Goal: Check status: Check status

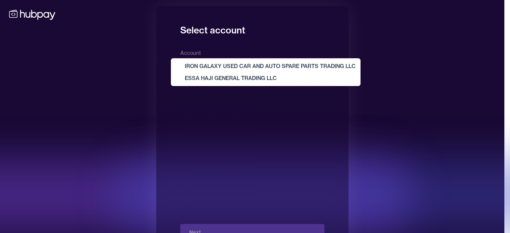
click at [226, 69] on body "**********" at bounding box center [252, 130] width 504 height 260
select select "**********"
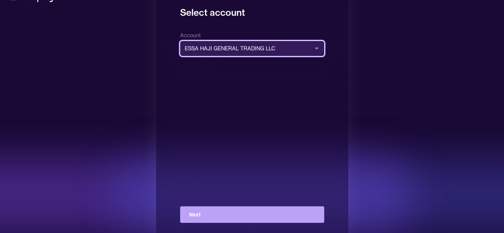
scroll to position [27, 0]
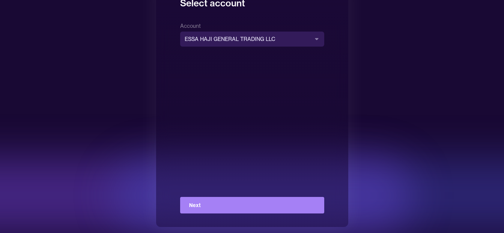
click at [227, 205] on button "Next" at bounding box center [252, 205] width 144 height 17
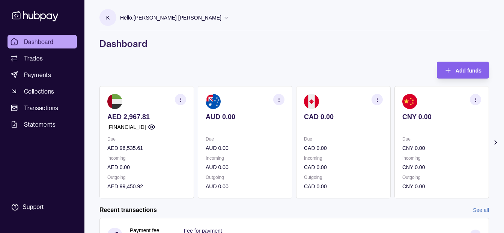
scroll to position [38, 0]
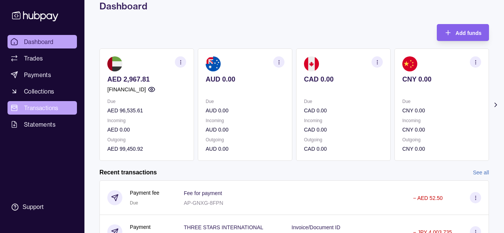
click at [36, 104] on span "Transactions" at bounding box center [41, 107] width 35 height 9
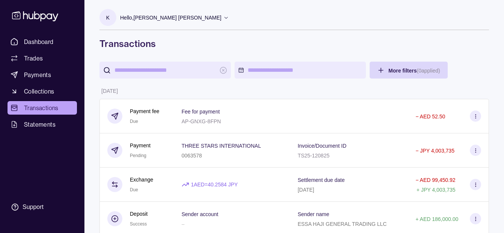
click at [185, 21] on p "Hello, [PERSON_NAME] [PERSON_NAME]" at bounding box center [170, 18] width 101 height 8
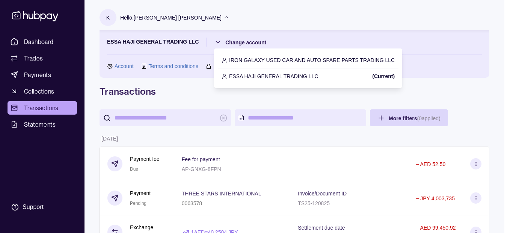
click at [254, 59] on p "IRON GALAXY USED CAR AND AUTO SPARE PARTS TRADING LLC" at bounding box center [312, 60] width 166 height 8
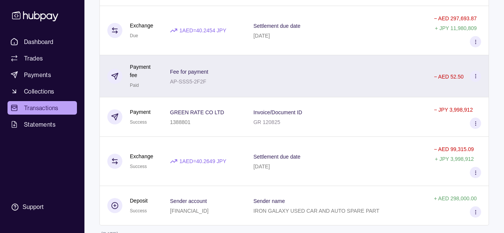
scroll to position [188, 0]
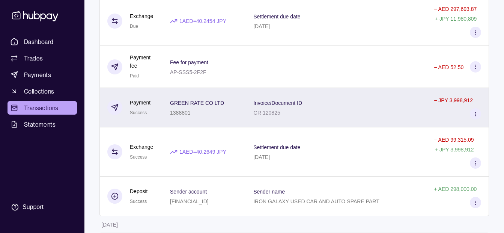
click at [173, 110] on p "1388801" at bounding box center [180, 113] width 21 height 6
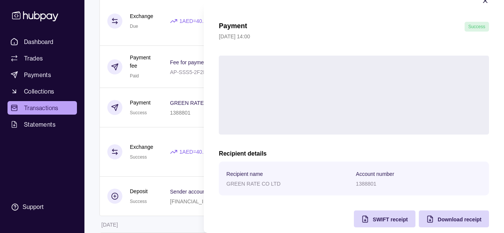
scroll to position [27, 0]
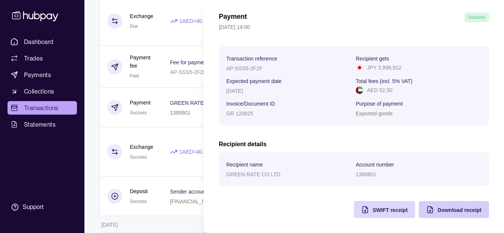
click at [428, 212] on icon "button" at bounding box center [430, 209] width 5 height 6
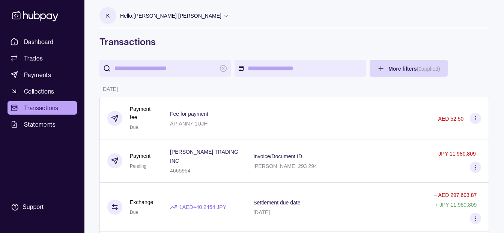
scroll to position [0, 0]
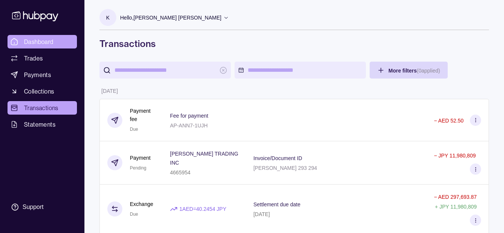
click at [21, 36] on link "Dashboard" at bounding box center [42, 42] width 69 height 14
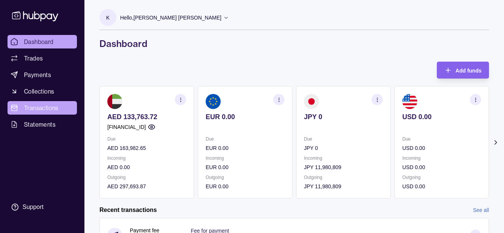
click at [59, 104] on span "Transactions" at bounding box center [41, 107] width 35 height 9
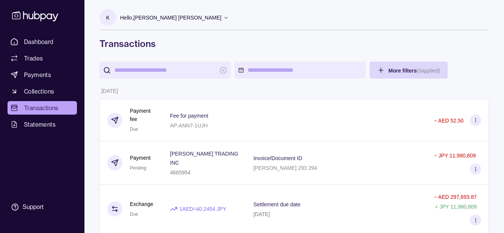
click at [196, 22] on div "Hello, [PERSON_NAME] [PERSON_NAME]" at bounding box center [174, 18] width 109 height 16
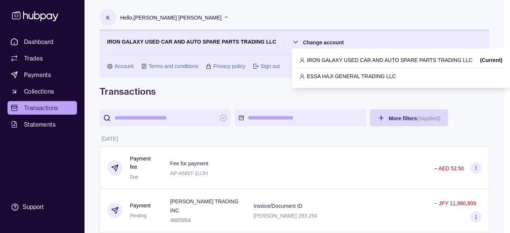
click at [314, 77] on p "ESSA HAJI GENERAL TRADING LLC" at bounding box center [351, 76] width 89 height 8
